Goal: Transaction & Acquisition: Subscribe to service/newsletter

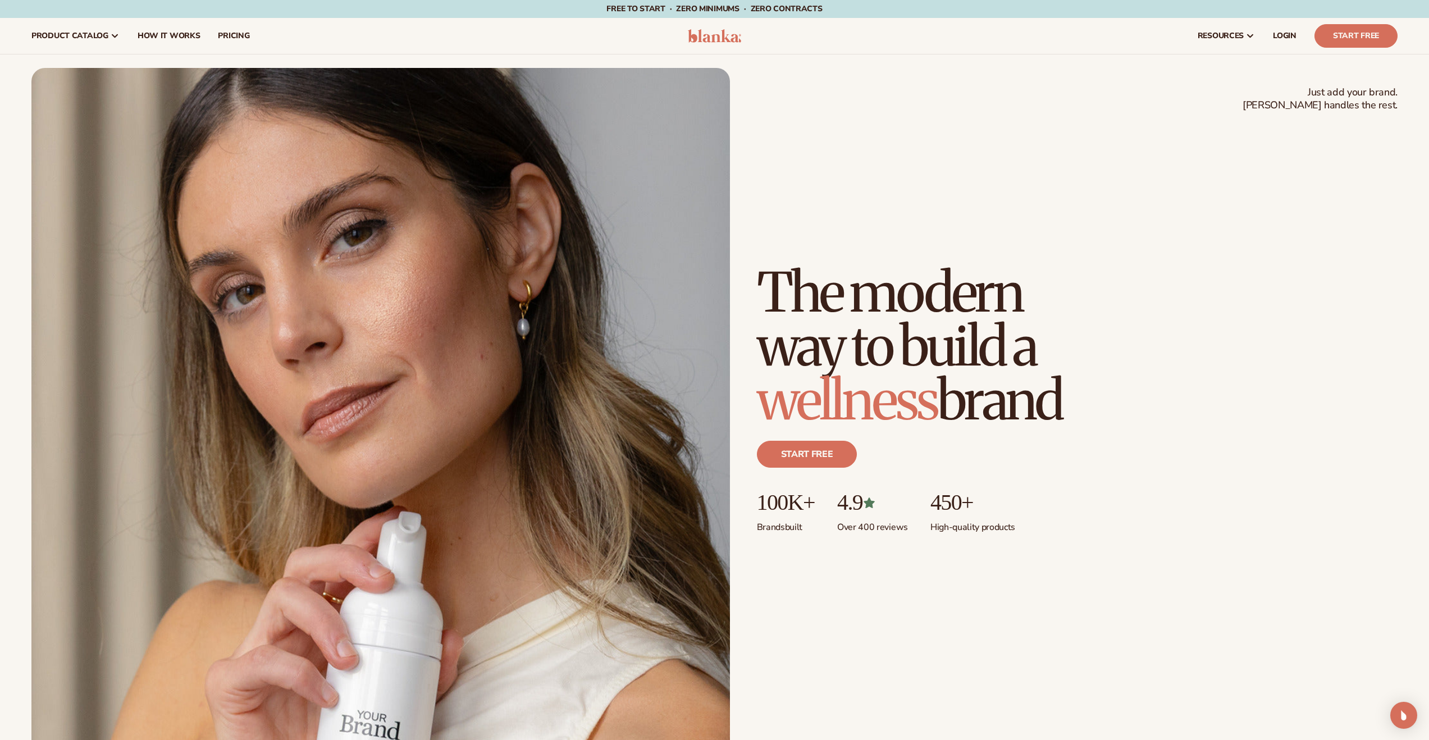
click at [1173, 235] on div "Just add your brand. Blanka handles the rest. beauty,[MEDICAL_DATA],wellness,ma…" at bounding box center [714, 412] width 1366 height 689
click at [1015, 209] on div "Just add your brand. Blanka handles the rest. beauty,[MEDICAL_DATA],wellness,ma…" at bounding box center [714, 412] width 1366 height 689
click at [956, 235] on div "Just add your brand. Blanka handles the rest. beauty,skin care,wellness,makeup …" at bounding box center [714, 412] width 1366 height 689
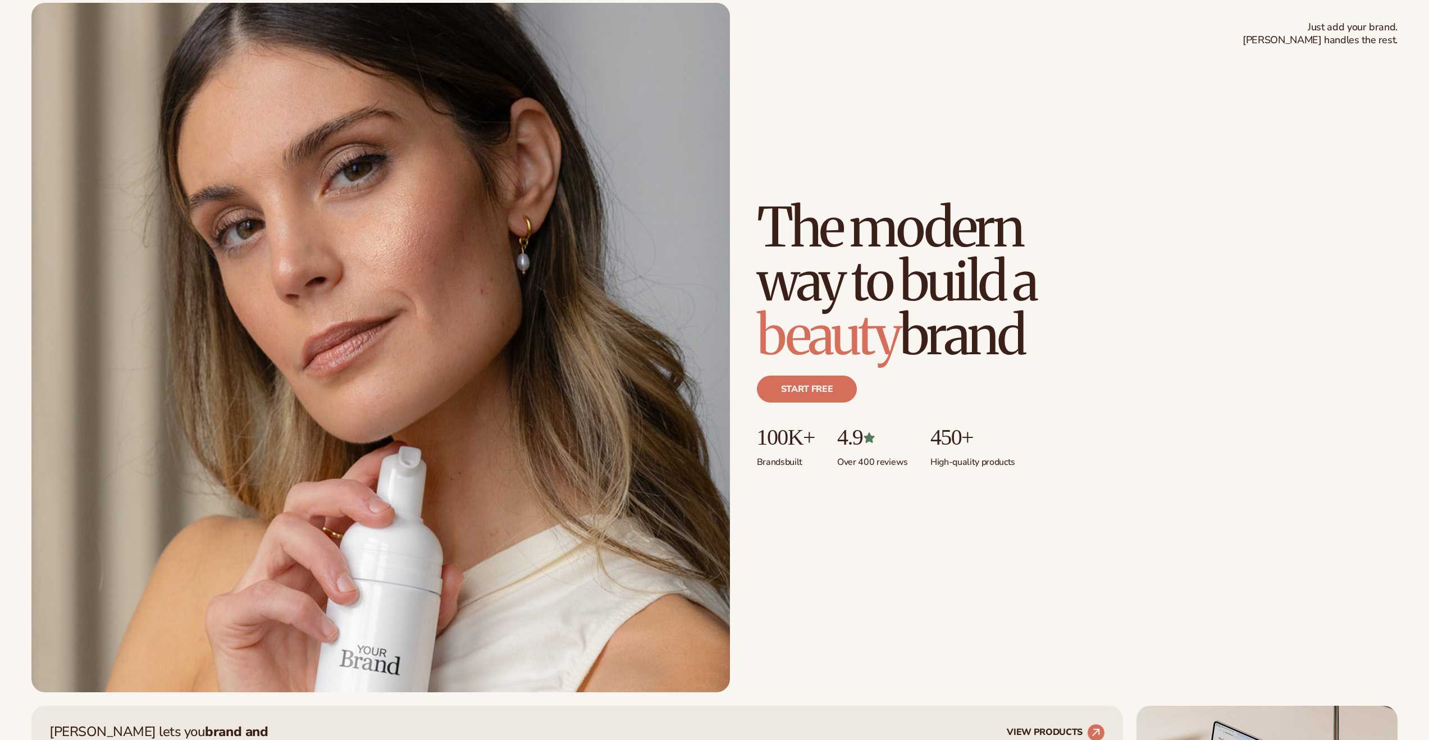
scroll to position [100, 0]
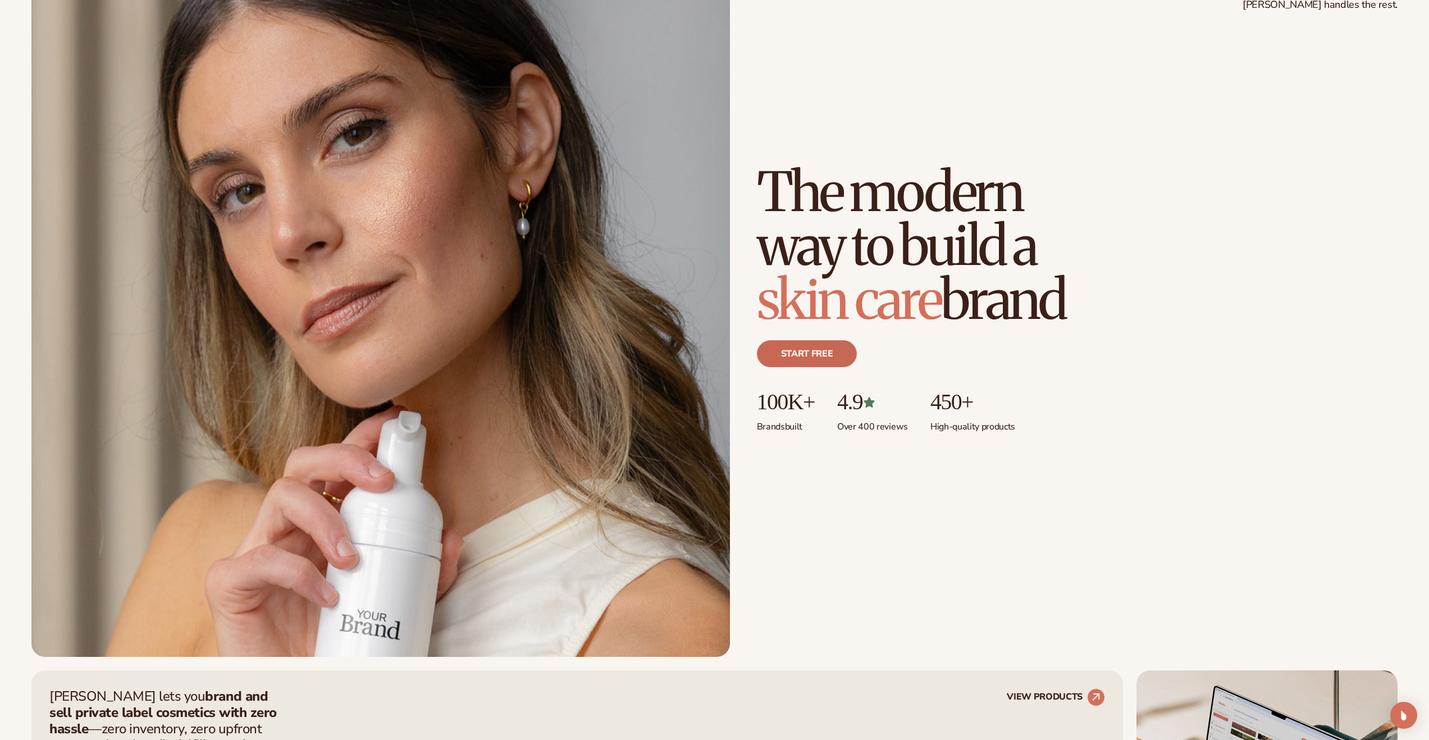
click at [811, 356] on link "Start free" at bounding box center [807, 353] width 100 height 27
click at [819, 354] on link "Start free" at bounding box center [807, 353] width 100 height 27
click at [800, 359] on link "Start free" at bounding box center [807, 353] width 100 height 27
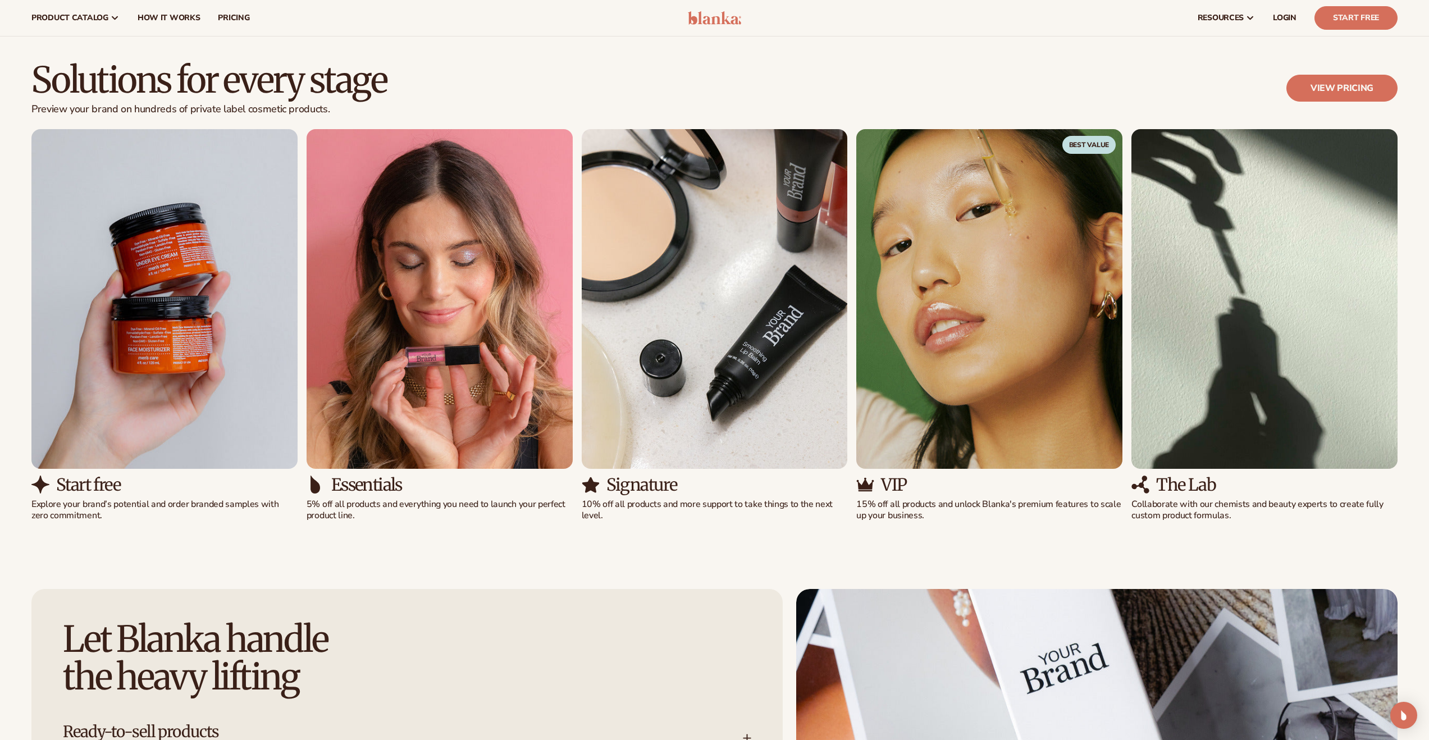
scroll to position [1278, 0]
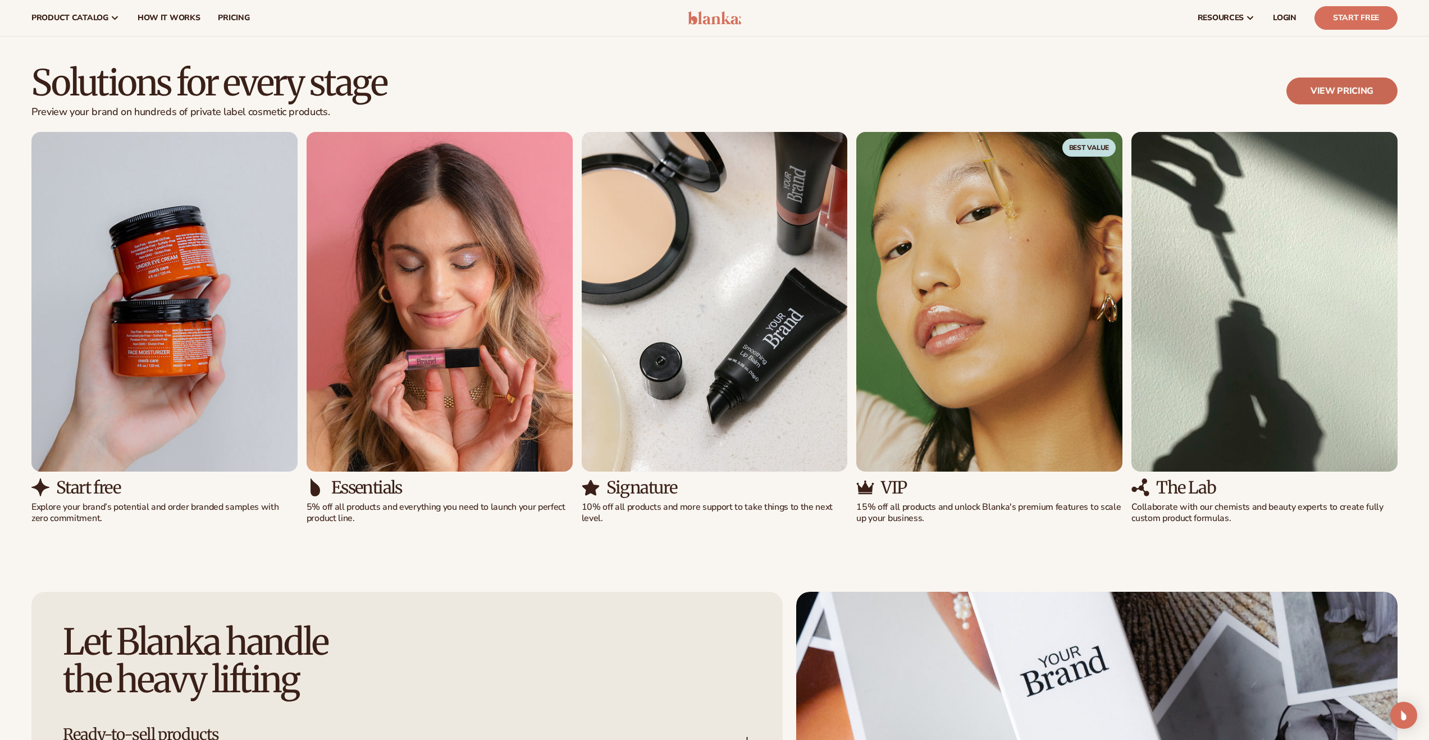
click at [1326, 97] on link "View pricing" at bounding box center [1341, 90] width 111 height 27
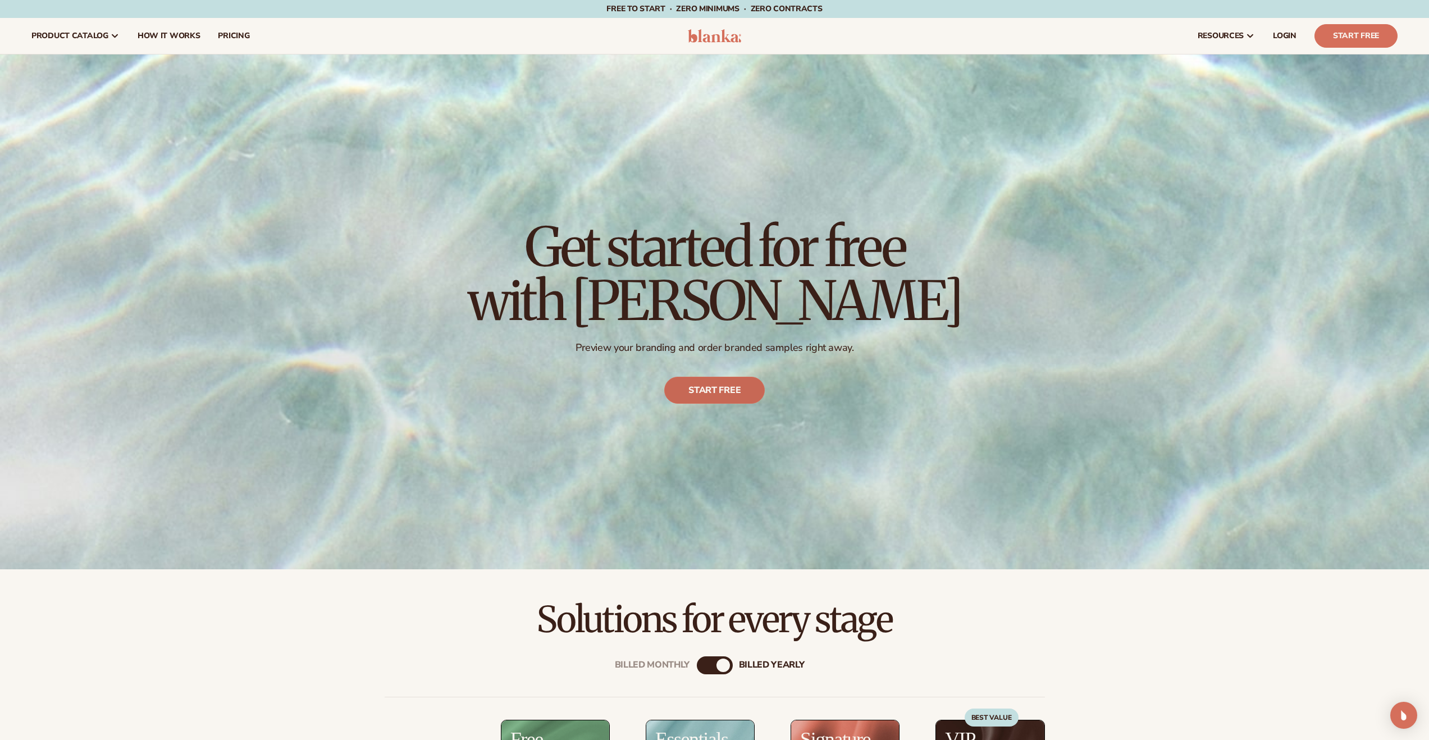
click at [707, 387] on link "Start free" at bounding box center [714, 390] width 100 height 27
